Goal: Task Accomplishment & Management: Complete application form

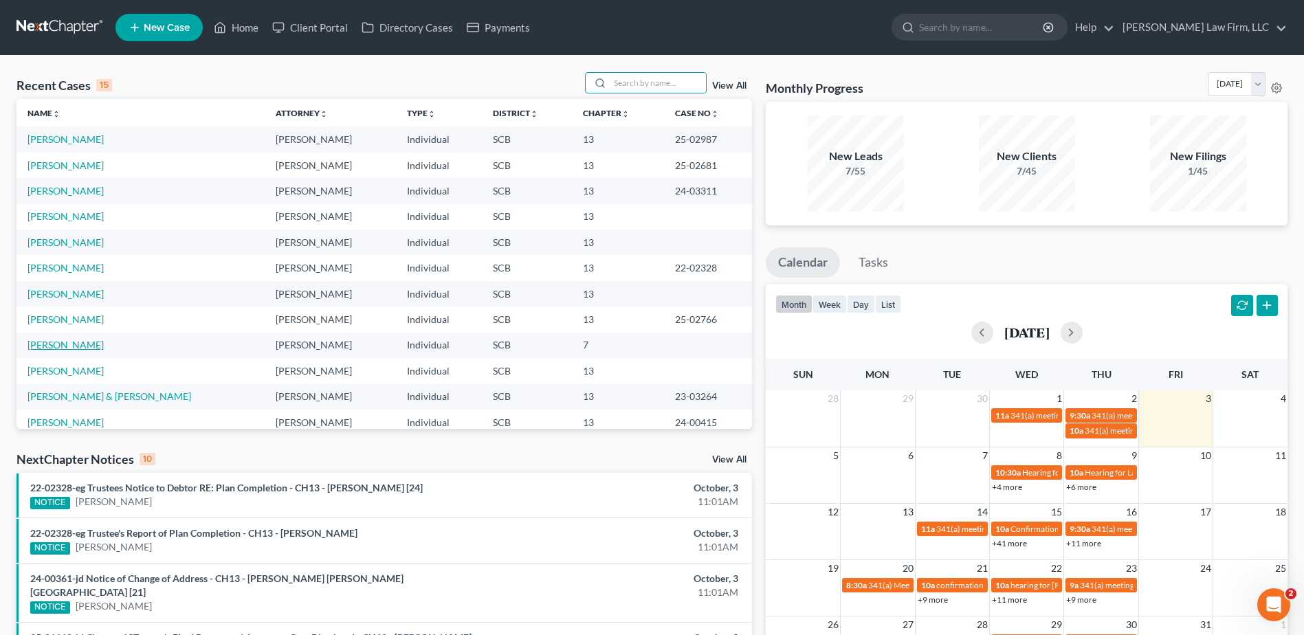
click at [76, 349] on link "[PERSON_NAME]" at bounding box center [65, 345] width 76 height 12
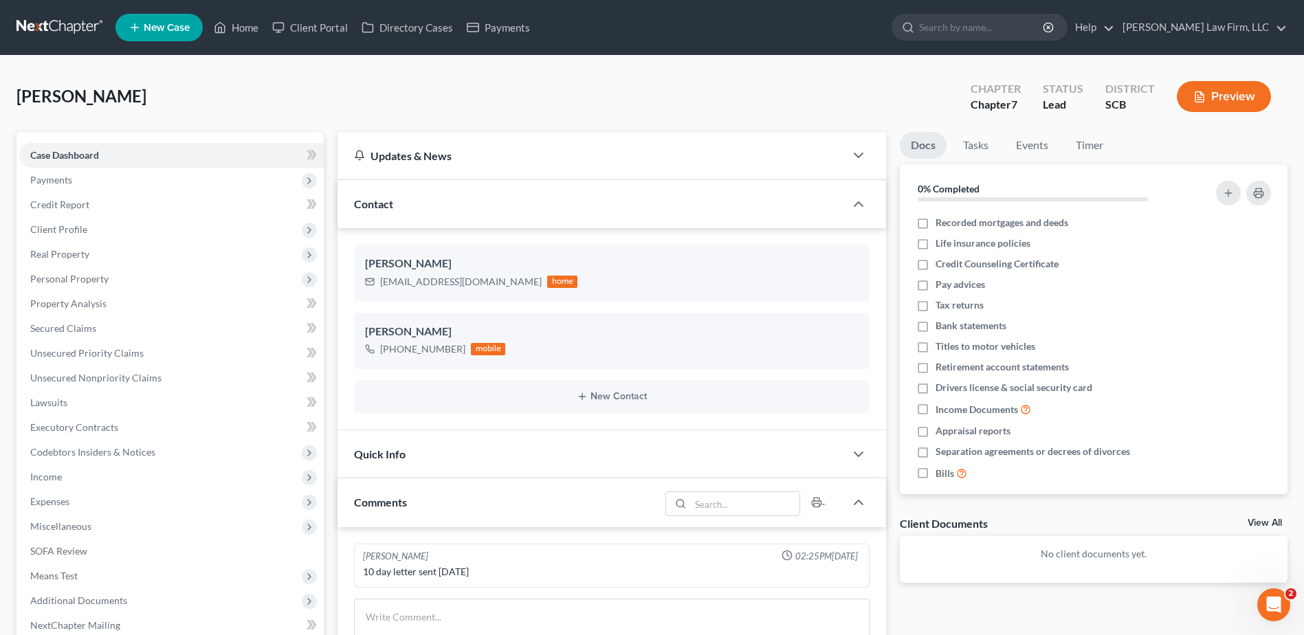
click at [834, 293] on icon "button" at bounding box center [836, 290] width 11 height 11
select select "0"
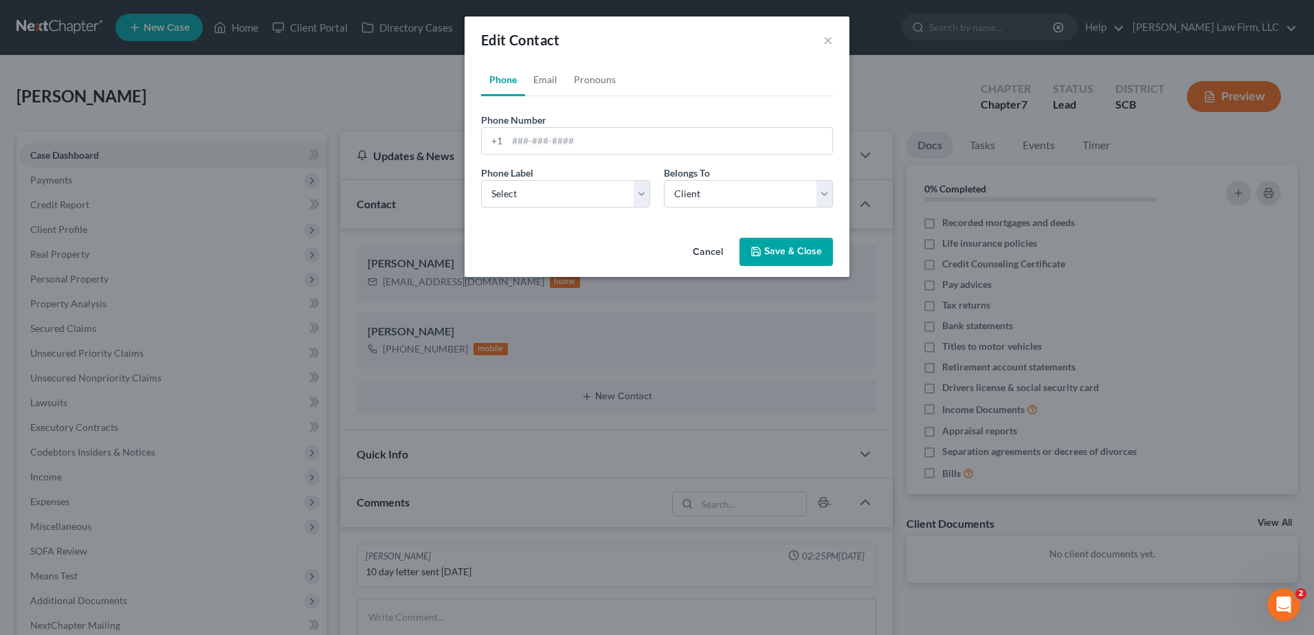
click at [693, 356] on div "Edit Contact × Phone Email Pronouns Phone Number * +1 Ext. Phone Label * Select…" at bounding box center [657, 317] width 1314 height 635
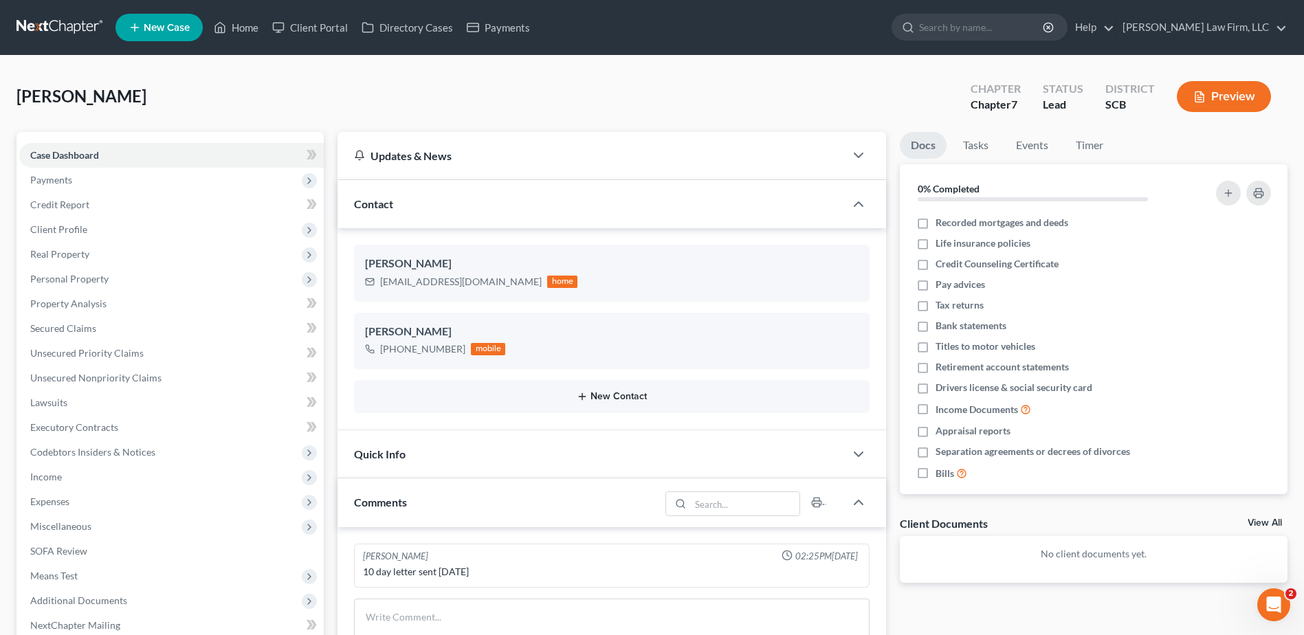
click at [608, 396] on button "New Contact" at bounding box center [611, 396] width 493 height 11
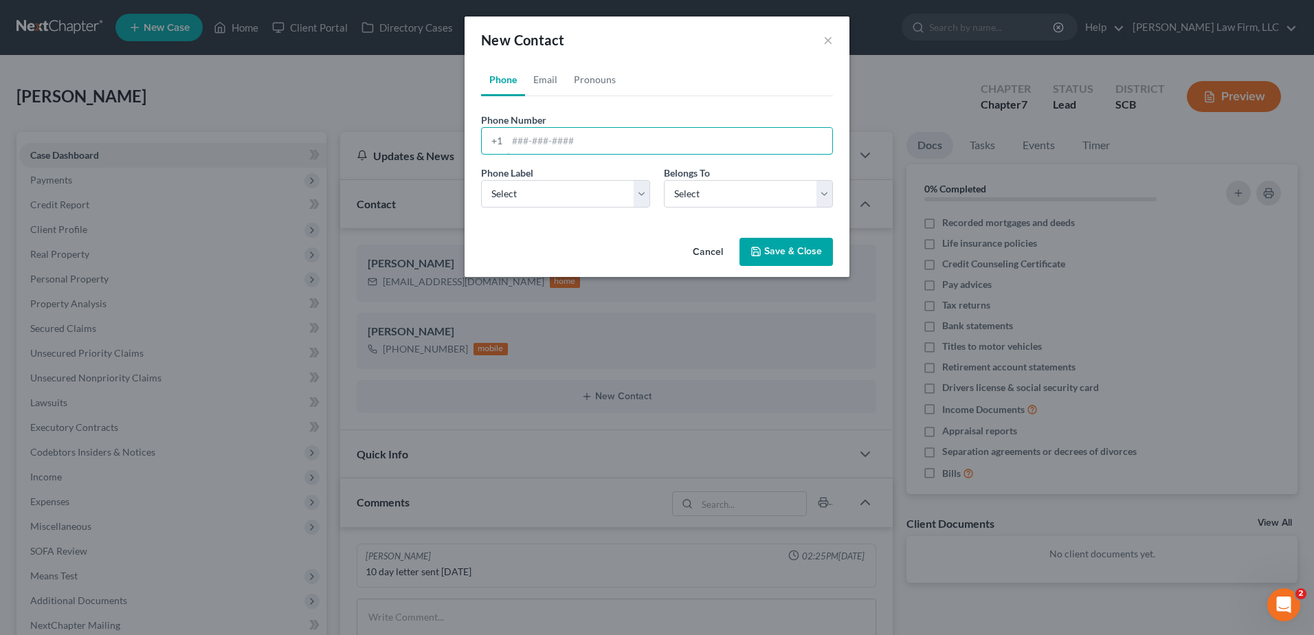
click at [570, 139] on input "tel" at bounding box center [669, 141] width 325 height 26
type input "[PHONE_NUMBER]"
click at [606, 191] on select "Select Mobile Home Work Other" at bounding box center [565, 193] width 169 height 27
select select "0"
click at [481, 180] on select "Select Mobile Home Work Other" at bounding box center [565, 193] width 169 height 27
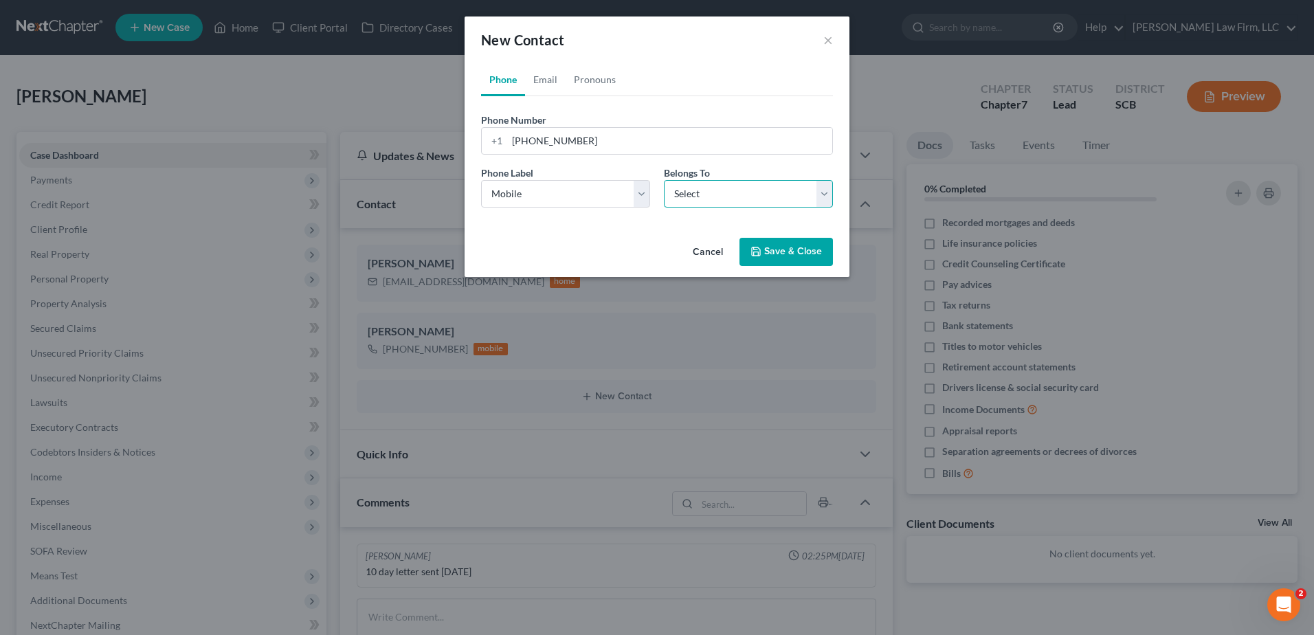
click at [699, 188] on select "Select Client Other" at bounding box center [748, 193] width 169 height 27
click at [717, 117] on div "Phone Number * [PHONE_NUMBER]" at bounding box center [657, 134] width 366 height 42
click at [698, 190] on select "Select Client Other" at bounding box center [748, 193] width 169 height 27
select select "0"
click at [664, 180] on select "Select Client Other" at bounding box center [748, 193] width 169 height 27
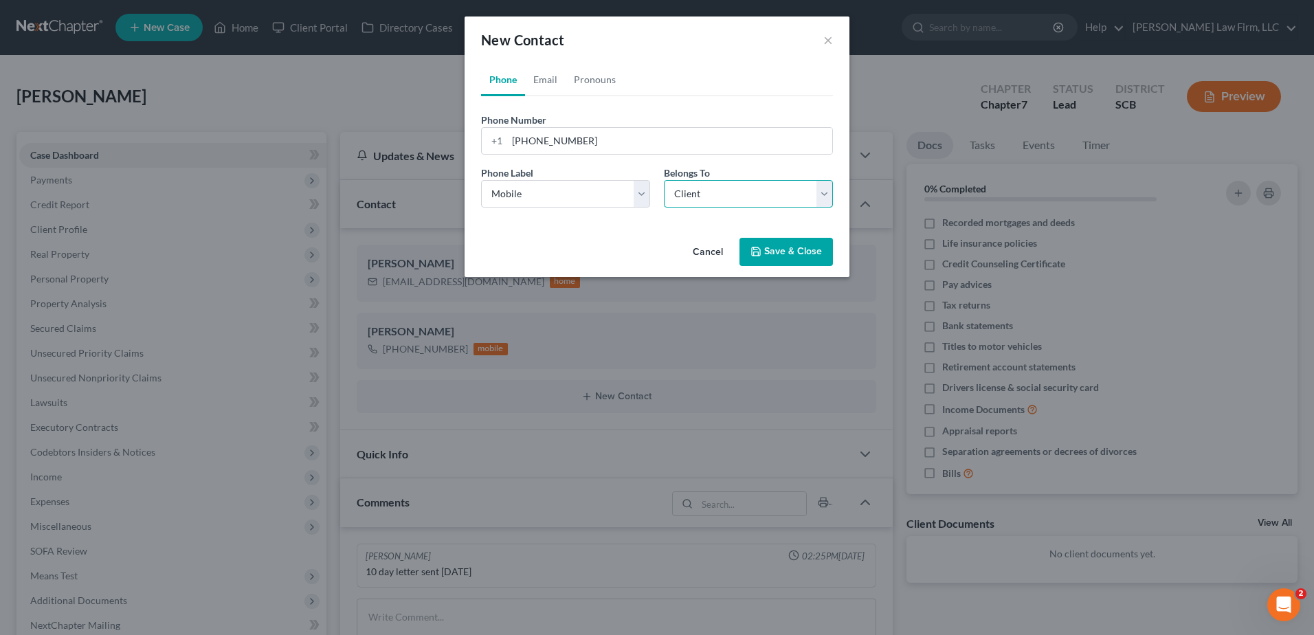
select select "0"
click at [549, 85] on link "Email" at bounding box center [545, 79] width 41 height 33
click at [594, 135] on input "email" at bounding box center [669, 141] width 325 height 26
type input "[EMAIL_ADDRESS][DOMAIN_NAME]"
click at [590, 188] on select "Select Home Work Other" at bounding box center [565, 193] width 169 height 27
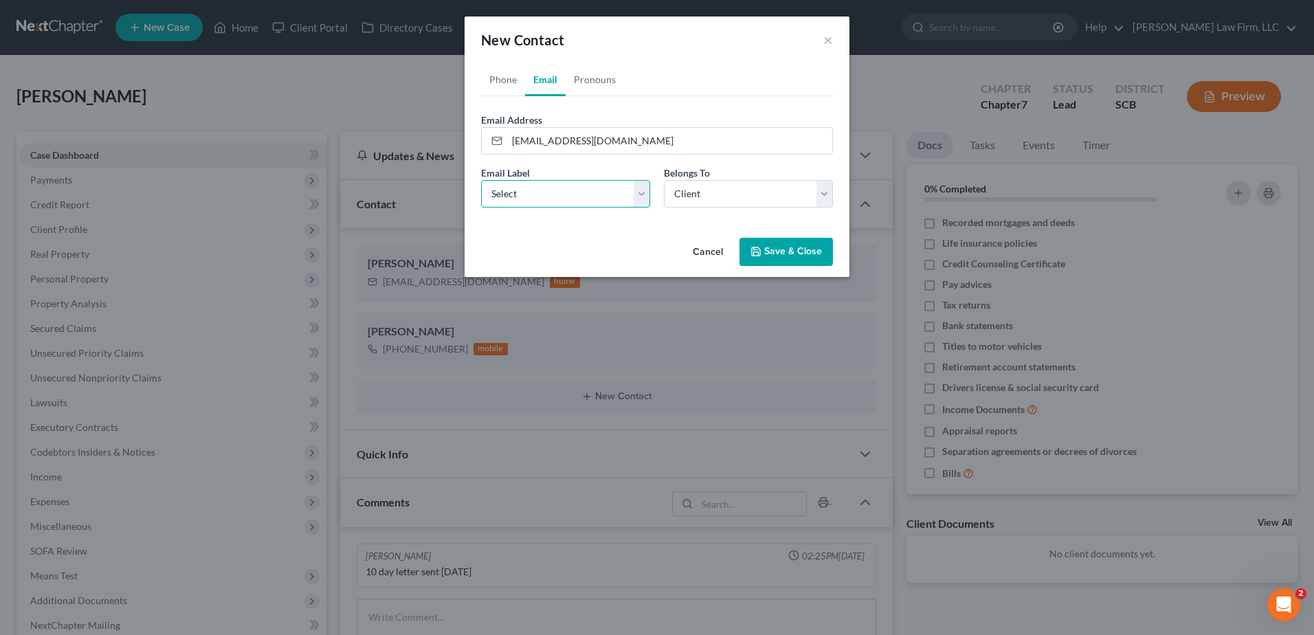
select select "0"
click at [481, 180] on select "Select Home Work Other" at bounding box center [565, 193] width 169 height 27
click at [722, 180] on select "Select Client Other" at bounding box center [748, 193] width 169 height 27
click at [664, 180] on select "Select Client Other" at bounding box center [748, 193] width 169 height 27
click at [785, 250] on button "Save & Close" at bounding box center [785, 252] width 93 height 29
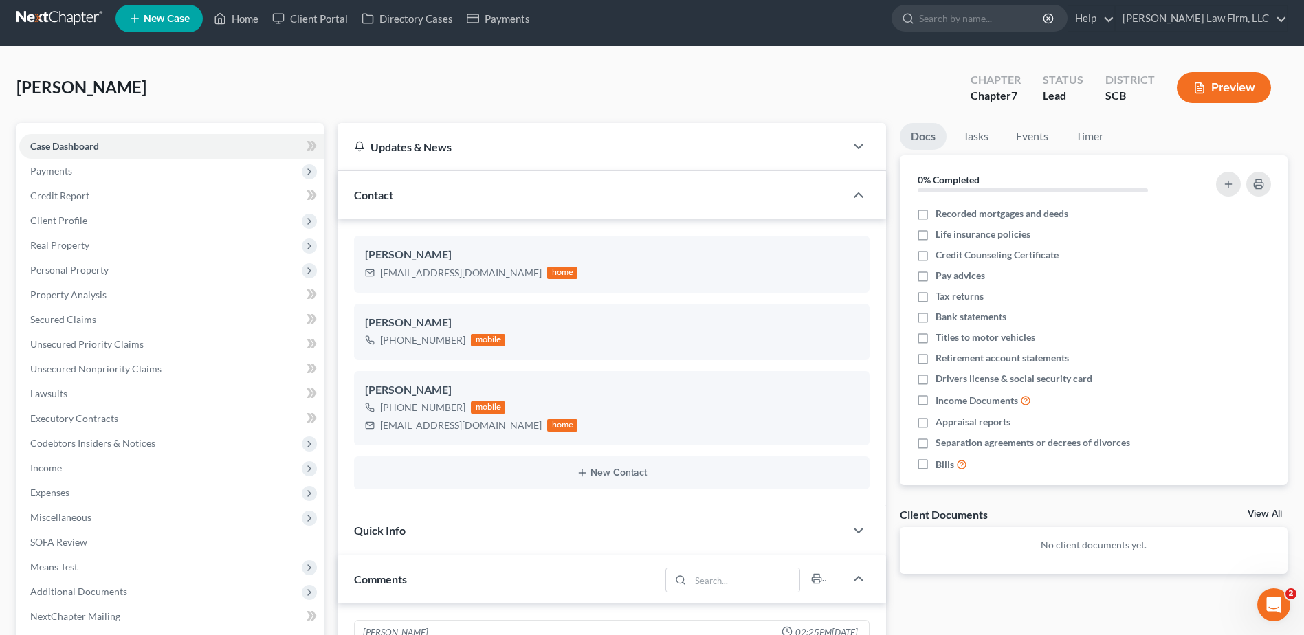
scroll to position [69, 0]
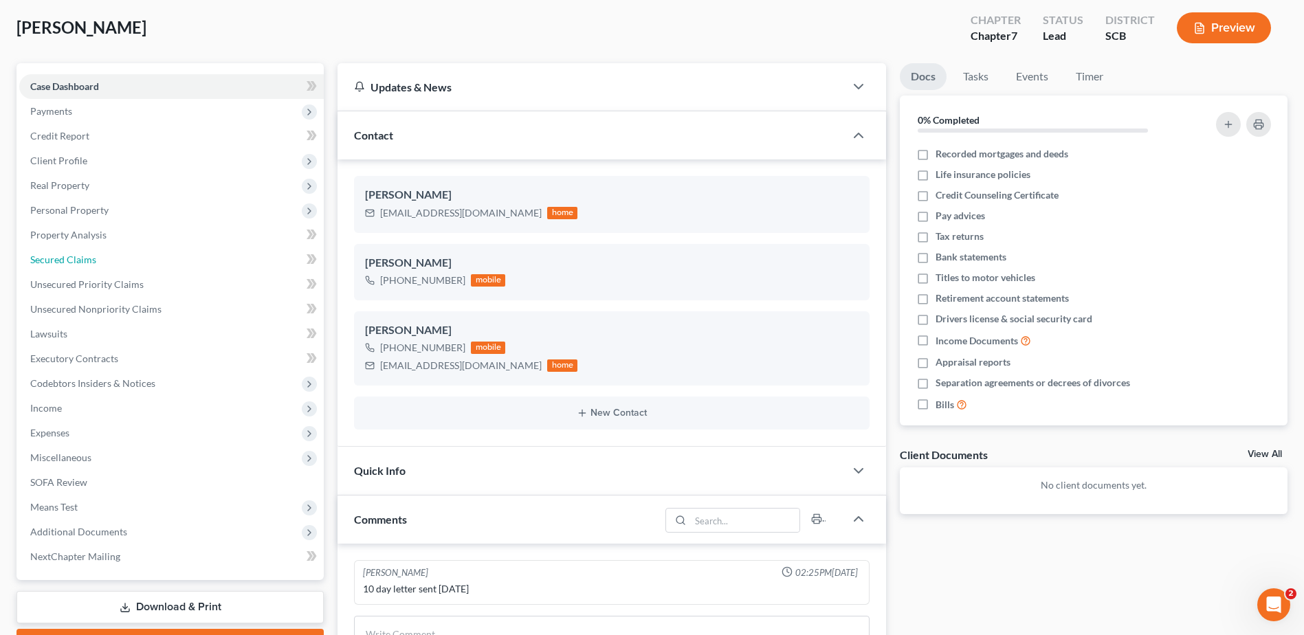
click at [80, 264] on span "Secured Claims" at bounding box center [63, 260] width 66 height 12
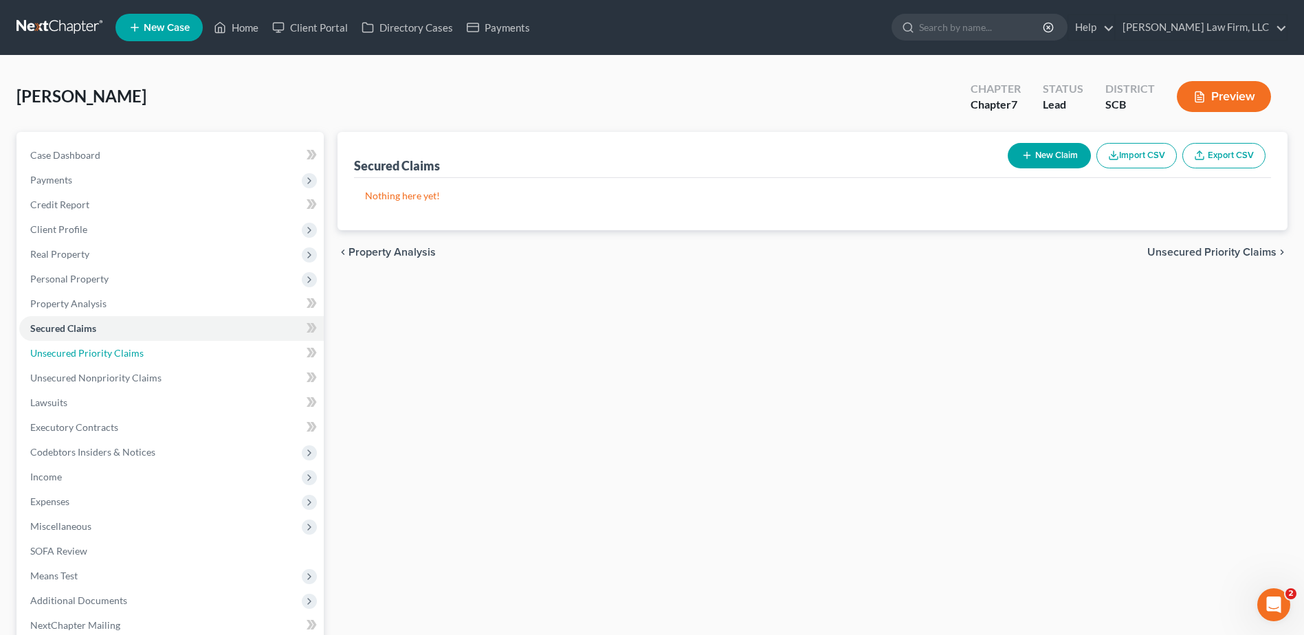
click at [150, 344] on link "Unsecured Priority Claims" at bounding box center [171, 353] width 304 height 25
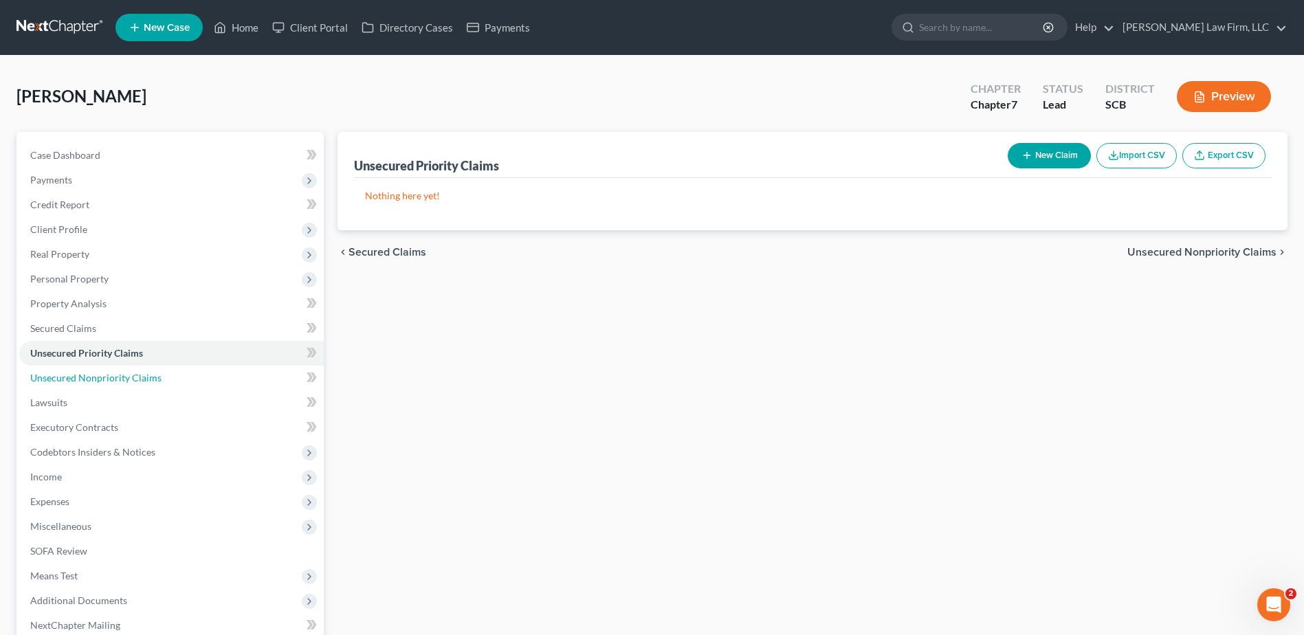
click at [149, 377] on span "Unsecured Nonpriority Claims" at bounding box center [95, 378] width 131 height 12
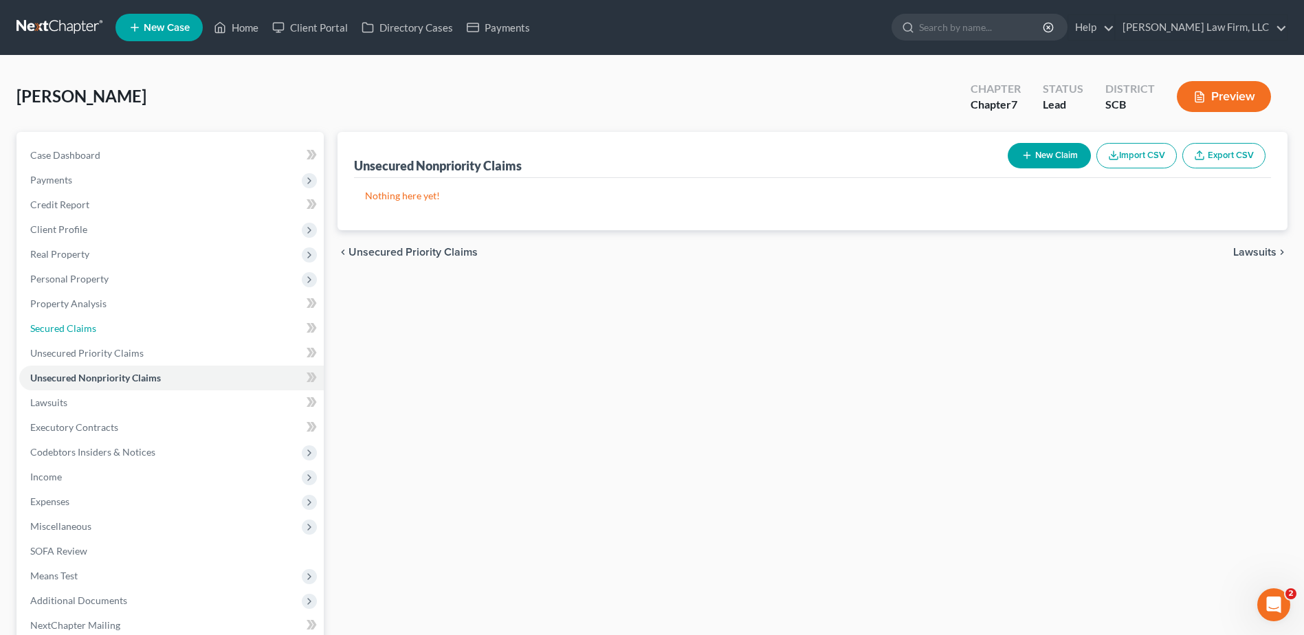
click at [118, 325] on link "Secured Claims" at bounding box center [171, 328] width 304 height 25
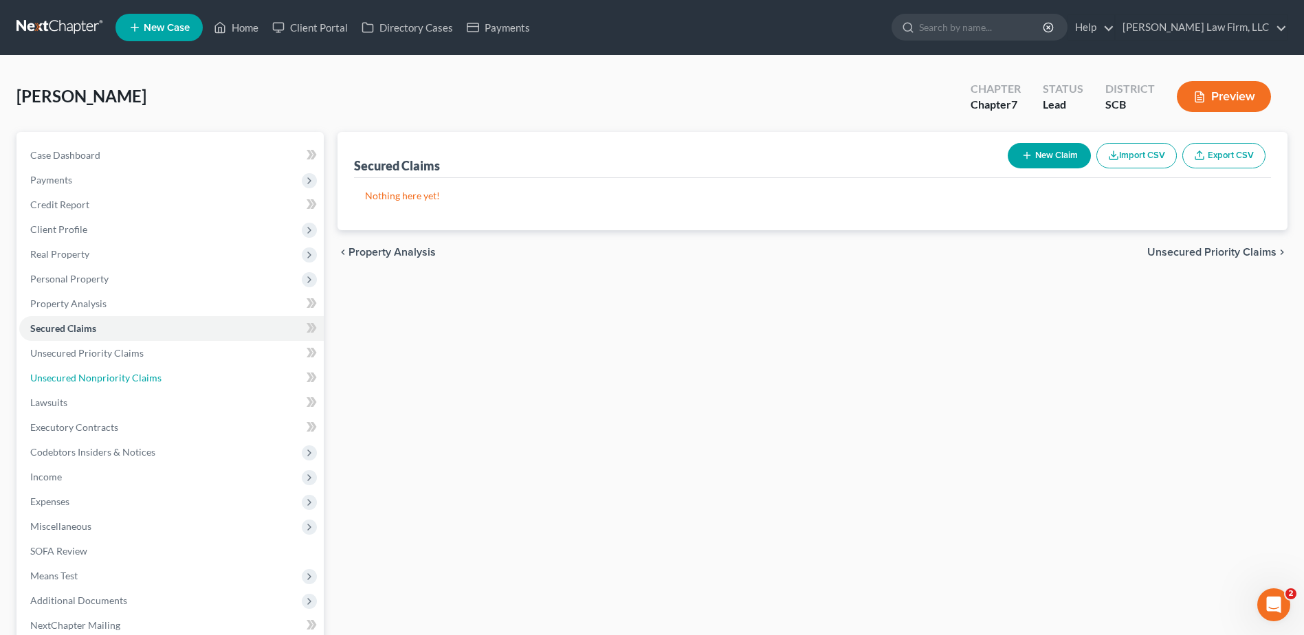
click at [120, 370] on link "Unsecured Nonpriority Claims" at bounding box center [171, 378] width 304 height 25
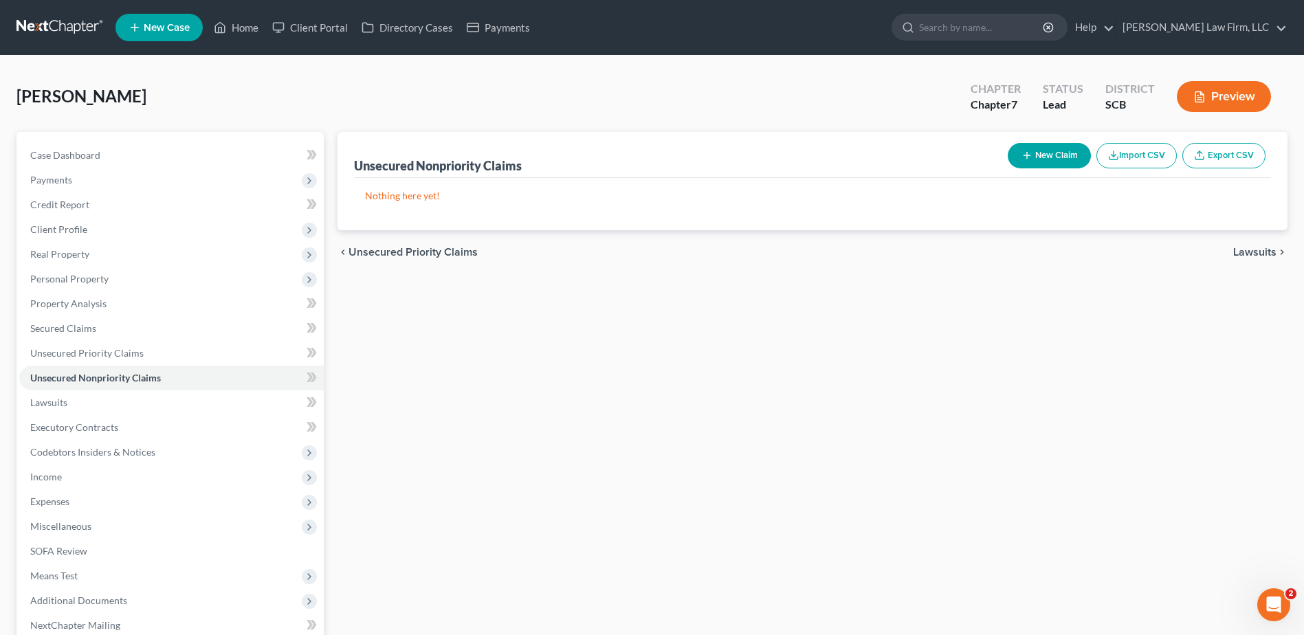
drag, startPoint x: 102, startPoint y: 401, endPoint x: 836, endPoint y: 453, distance: 735.1
click at [836, 453] on div "Unsecured Nonpriority Claims New Claim Import CSV Export CSV Nothing here yet! …" at bounding box center [812, 430] width 963 height 596
drag, startPoint x: 767, startPoint y: 473, endPoint x: 555, endPoint y: 407, distance: 222.6
click at [555, 409] on div "Unsecured Nonpriority Claims New Claim Import CSV Export CSV Nothing here yet! …" at bounding box center [812, 430] width 963 height 596
drag, startPoint x: 393, startPoint y: 500, endPoint x: 817, endPoint y: 432, distance: 429.3
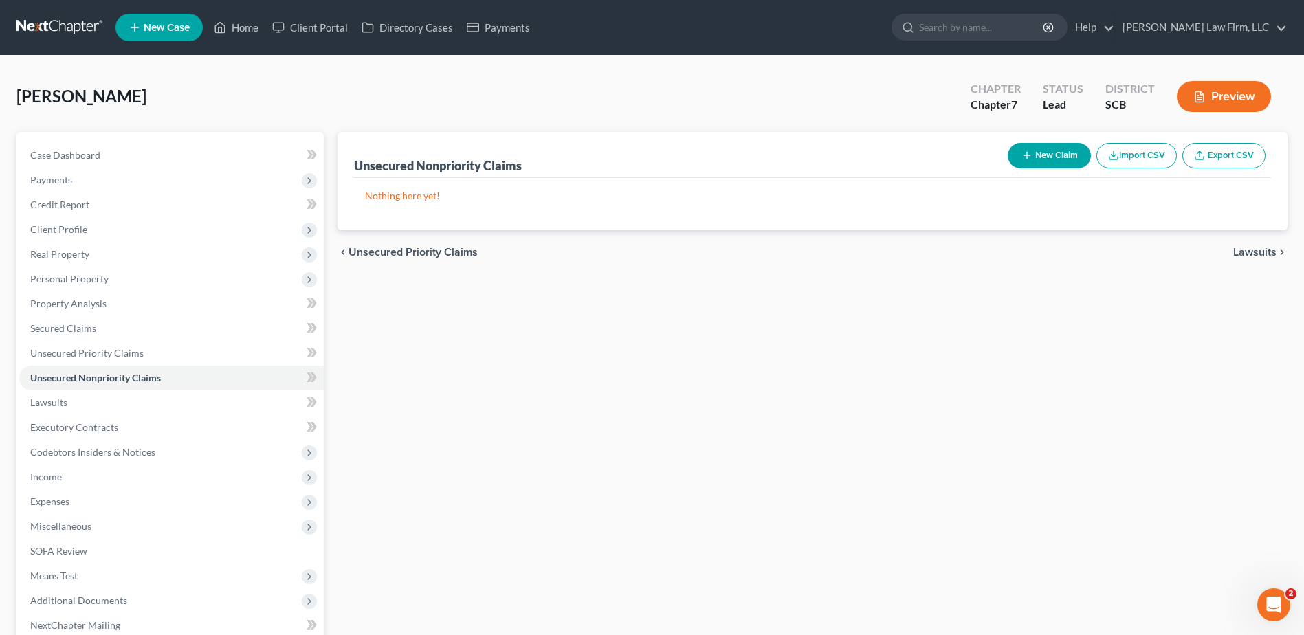
click at [817, 432] on div "Unsecured Nonpriority Claims New Claim Import CSV Export CSV Nothing here yet! …" at bounding box center [812, 430] width 963 height 596
drag, startPoint x: 733, startPoint y: 454, endPoint x: 682, endPoint y: 124, distance: 333.6
click at [683, 124] on div "[PERSON_NAME] Upgraded Chapter Chapter 7 Status Lead District SCB Preview" at bounding box center [651, 102] width 1271 height 60
